Goal: Task Accomplishment & Management: Complete application form

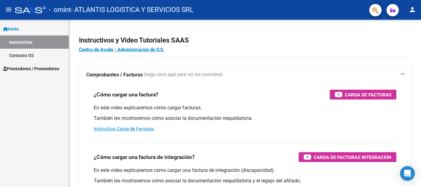
click at [38, 70] on span "Prestadores / Proveedores" at bounding box center [31, 68] width 56 height 7
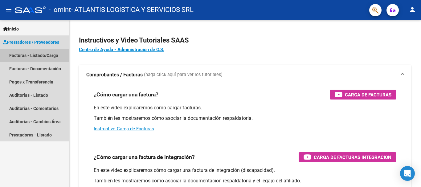
click at [38, 53] on link "Facturas - Listado/Carga" at bounding box center [34, 55] width 69 height 13
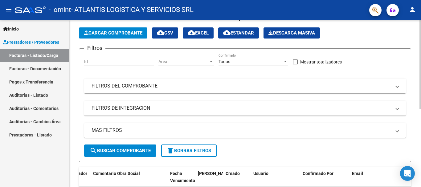
scroll to position [23, 0]
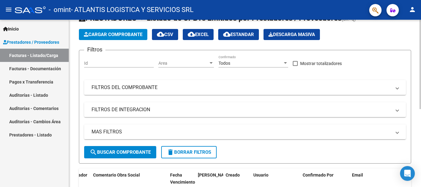
click at [116, 34] on span "Cargar Comprobante" at bounding box center [113, 35] width 59 height 6
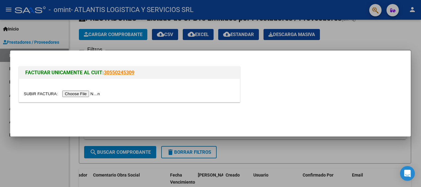
click at [86, 93] on input "file" at bounding box center [63, 94] width 78 height 6
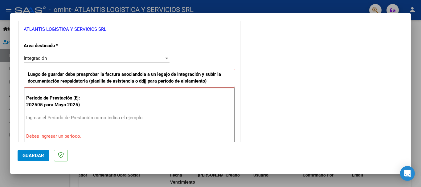
scroll to position [154, 0]
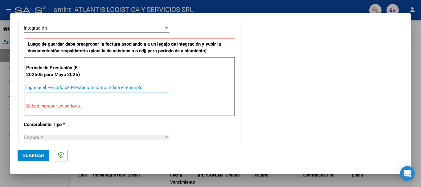
click at [135, 87] on input "Ingrese el Período de Prestación como indica el ejemplo" at bounding box center [97, 88] width 142 height 6
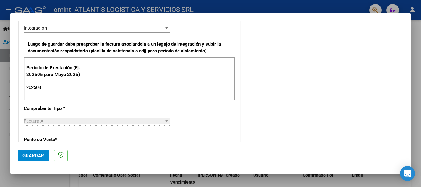
type input "202508"
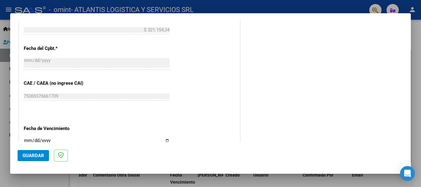
scroll to position [370, 0]
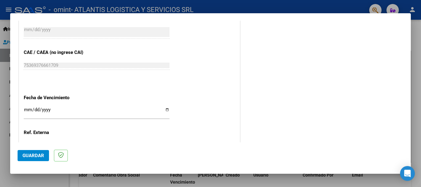
click at [26, 110] on input "Ingresar la fecha" at bounding box center [97, 112] width 146 height 10
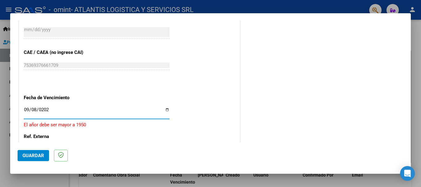
type input "[DATE]"
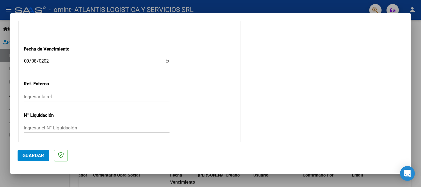
scroll to position [420, 0]
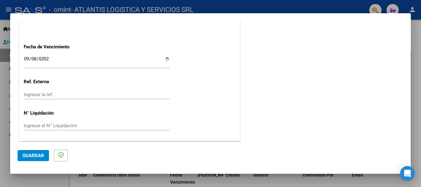
click at [112, 124] on input "Ingresar el N° Liquidación" at bounding box center [97, 126] width 146 height 6
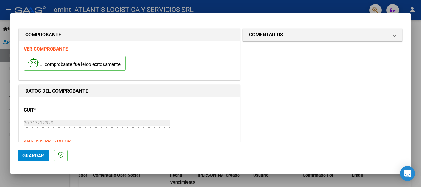
scroll to position [0, 0]
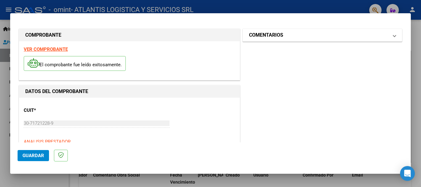
type input "1"
click at [275, 33] on h1 "COMENTARIOS" at bounding box center [266, 34] width 34 height 7
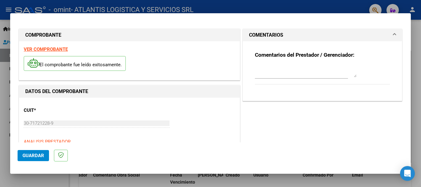
click at [285, 73] on textarea at bounding box center [306, 71] width 102 height 12
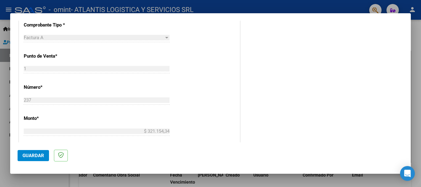
scroll to position [400, 0]
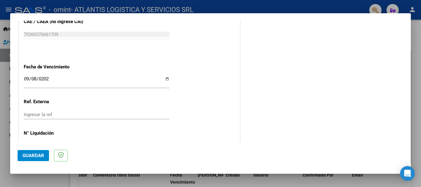
click at [38, 156] on span "Guardar" at bounding box center [33, 156] width 22 height 6
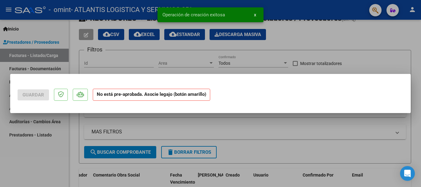
scroll to position [0, 0]
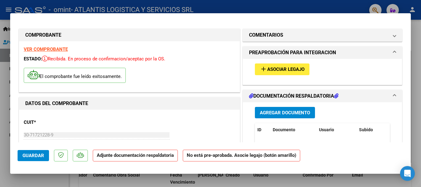
click at [293, 92] on h1 "DOCUMENTACIÓN RESPALDATORIA" at bounding box center [293, 95] width 89 height 7
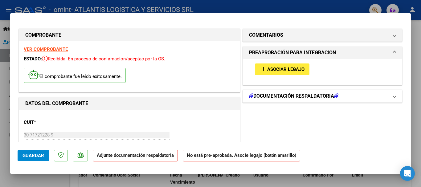
click at [289, 98] on h1 "DOCUMENTACIÓN RESPALDATORIA" at bounding box center [293, 95] width 89 height 7
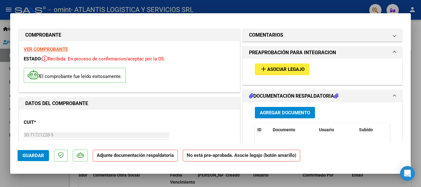
click at [289, 115] on span "Agregar Documento" at bounding box center [285, 113] width 50 height 6
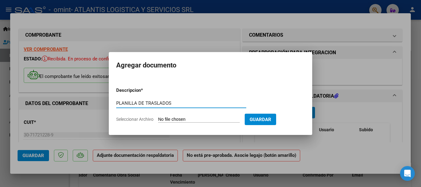
type input "PLANILLA DE TRASLADOS"
click at [195, 119] on input "Seleccionar Archivo" at bounding box center [199, 120] width 82 height 6
type input "C:\fakepath\CONFORMIDAD DE TRASLADOS 2025-signed.pdf"
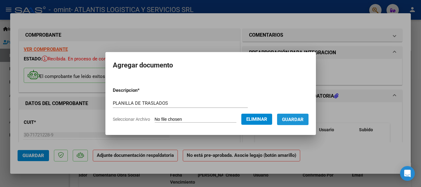
click at [289, 115] on button "Guardar" at bounding box center [292, 119] width 31 height 11
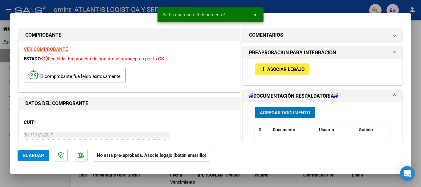
click at [302, 112] on span "Agregar Documento" at bounding box center [285, 113] width 50 height 6
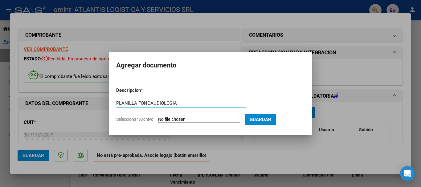
type input "PLANILLA FONOAUDIOLOGIA"
click at [199, 117] on input "Seleccionar Archivo" at bounding box center [199, 120] width 82 height 6
type input "C:\fakepath\FONOAUDIOLOGIA .jpeg"
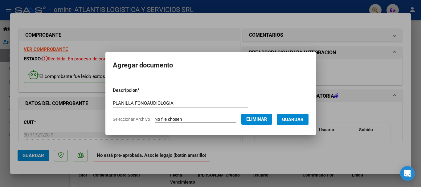
click at [301, 121] on span "Guardar" at bounding box center [293, 120] width 22 height 6
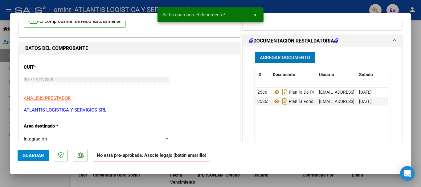
scroll to position [62, 0]
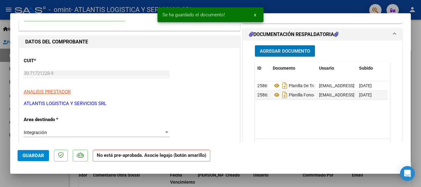
click at [266, 49] on span "Agregar Documento" at bounding box center [285, 51] width 50 height 6
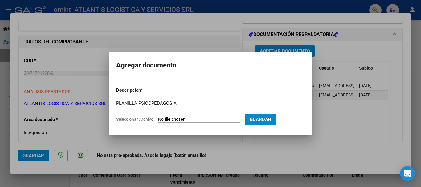
type input "PLANILLA PSICOPEDAGOGIA"
click at [224, 118] on input "Seleccionar Archivo" at bounding box center [199, 120] width 82 height 6
type input "C:\fakepath\PSICOPEDAGOGIA.jpeg"
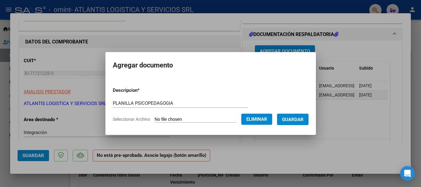
click at [297, 123] on button "Guardar" at bounding box center [292, 119] width 31 height 11
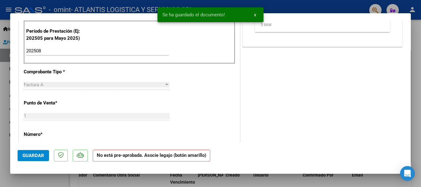
scroll to position [185, 0]
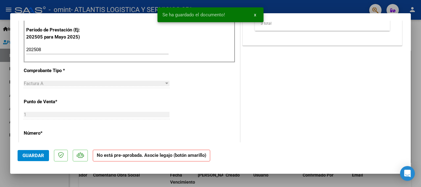
click at [30, 155] on span "Guardar" at bounding box center [33, 156] width 22 height 6
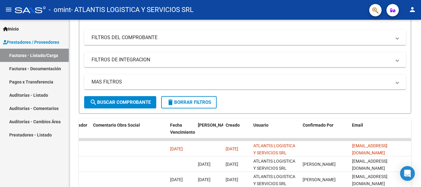
scroll to position [85, 0]
